Goal: Check status

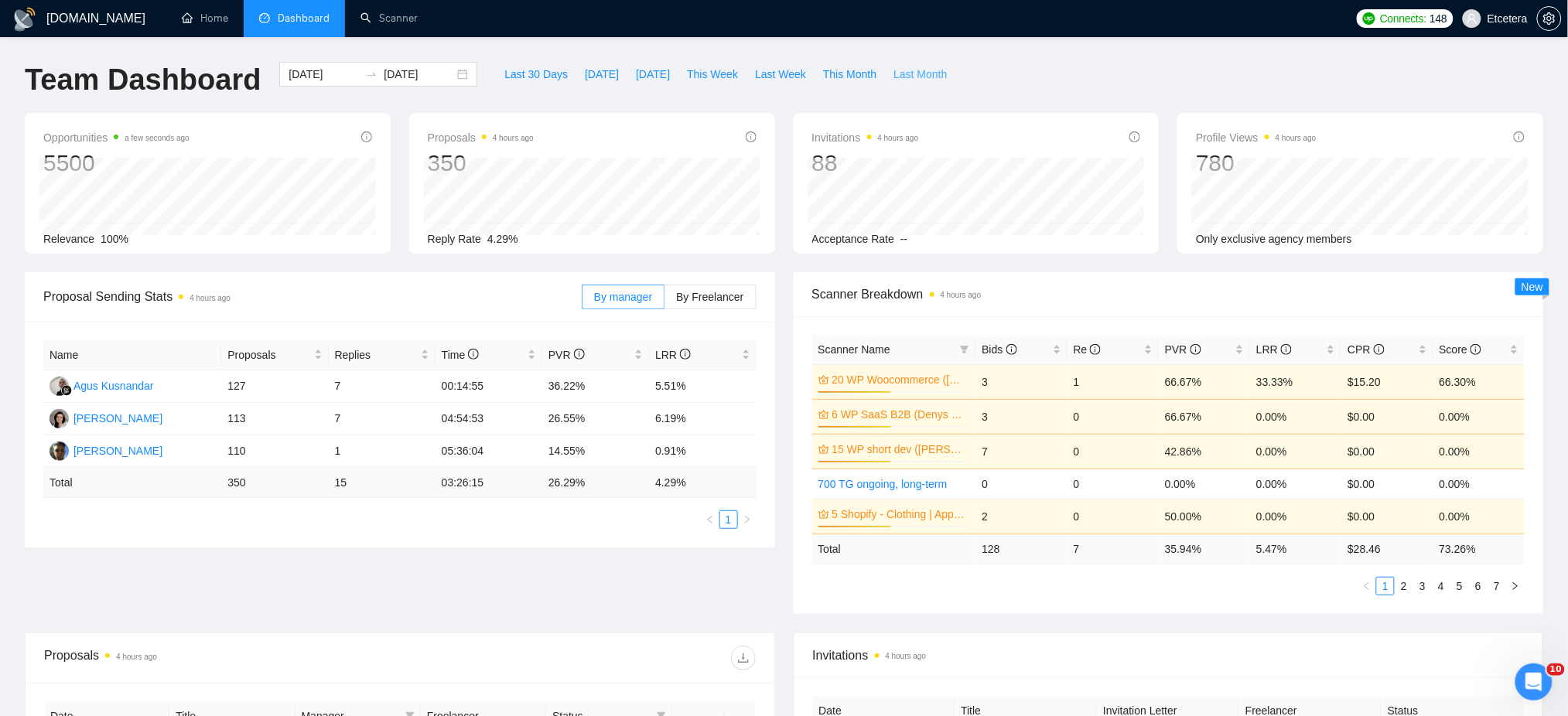
click at [897, 73] on span "Last Month" at bounding box center [920, 74] width 53 height 17
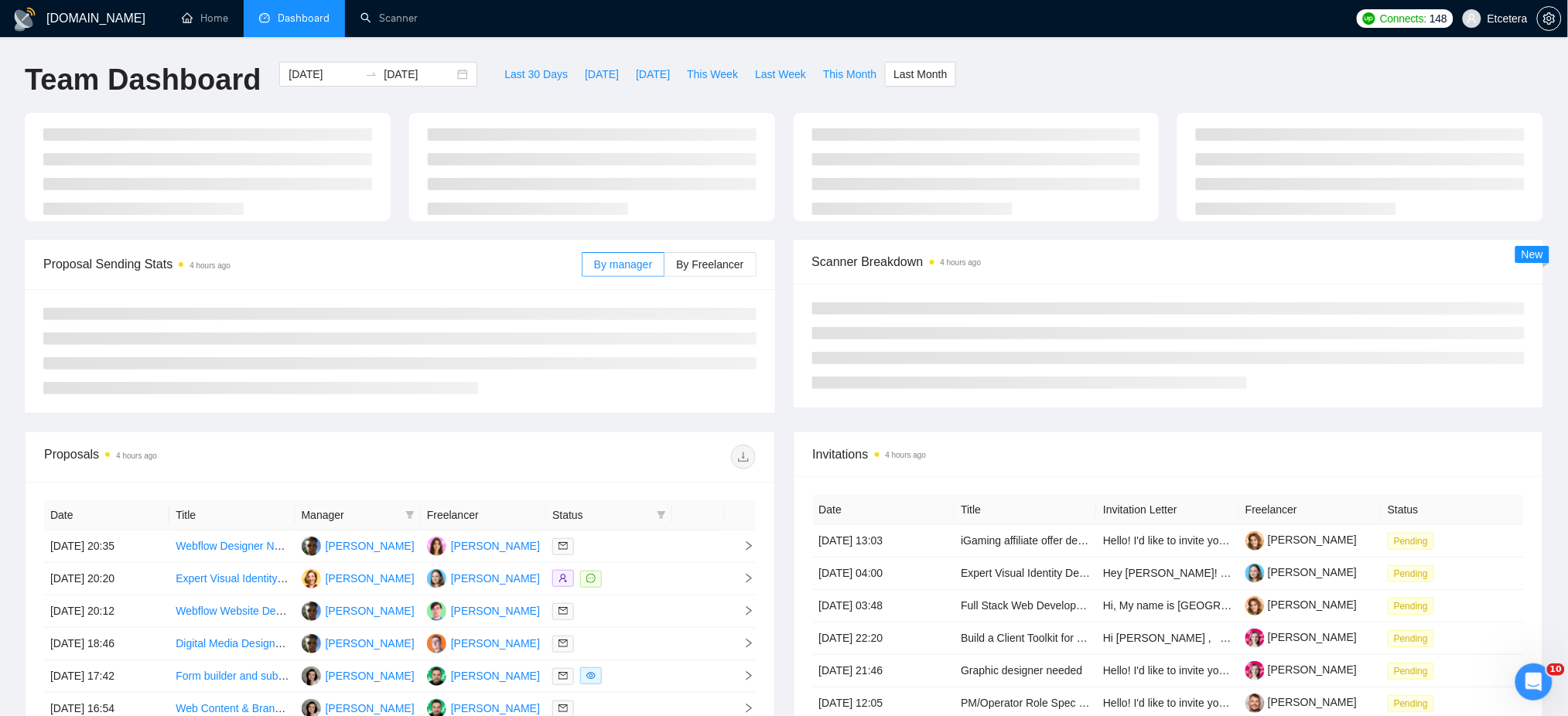
type input "[DATE]"
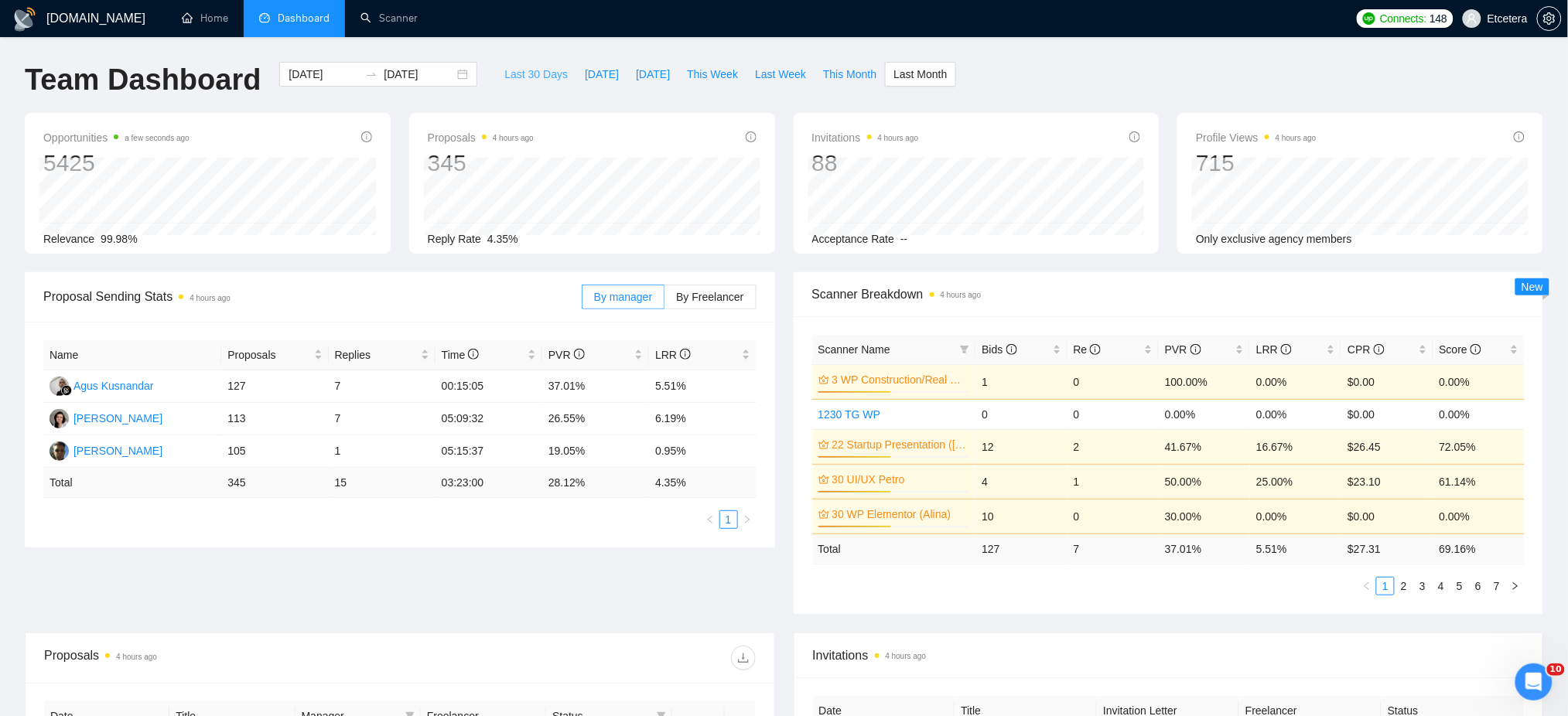
click at [525, 73] on span "Last 30 Days" at bounding box center [536, 74] width 63 height 17
type input "[DATE]"
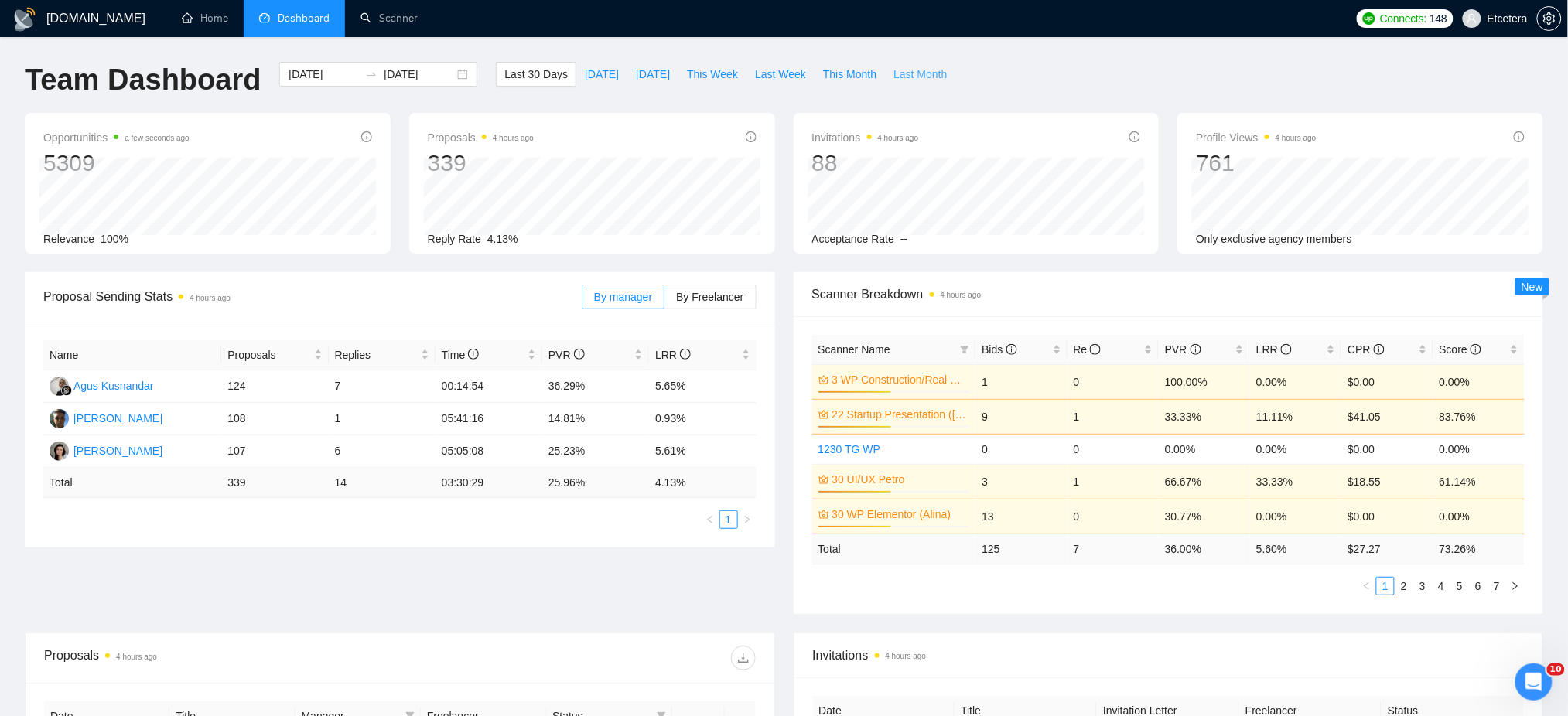
click at [916, 70] on span "Last Month" at bounding box center [920, 74] width 53 height 17
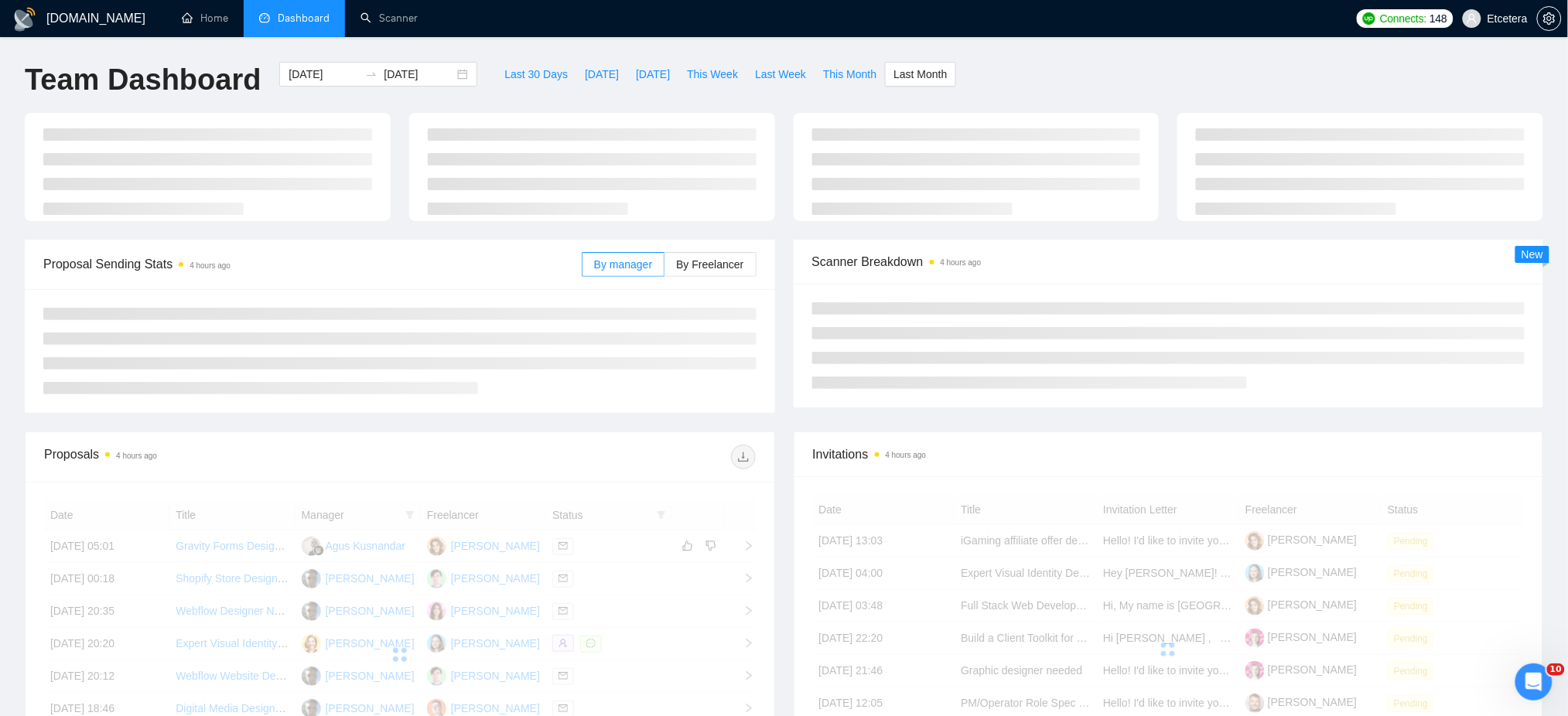
type input "[DATE]"
